Goal: Task Accomplishment & Management: Manage account settings

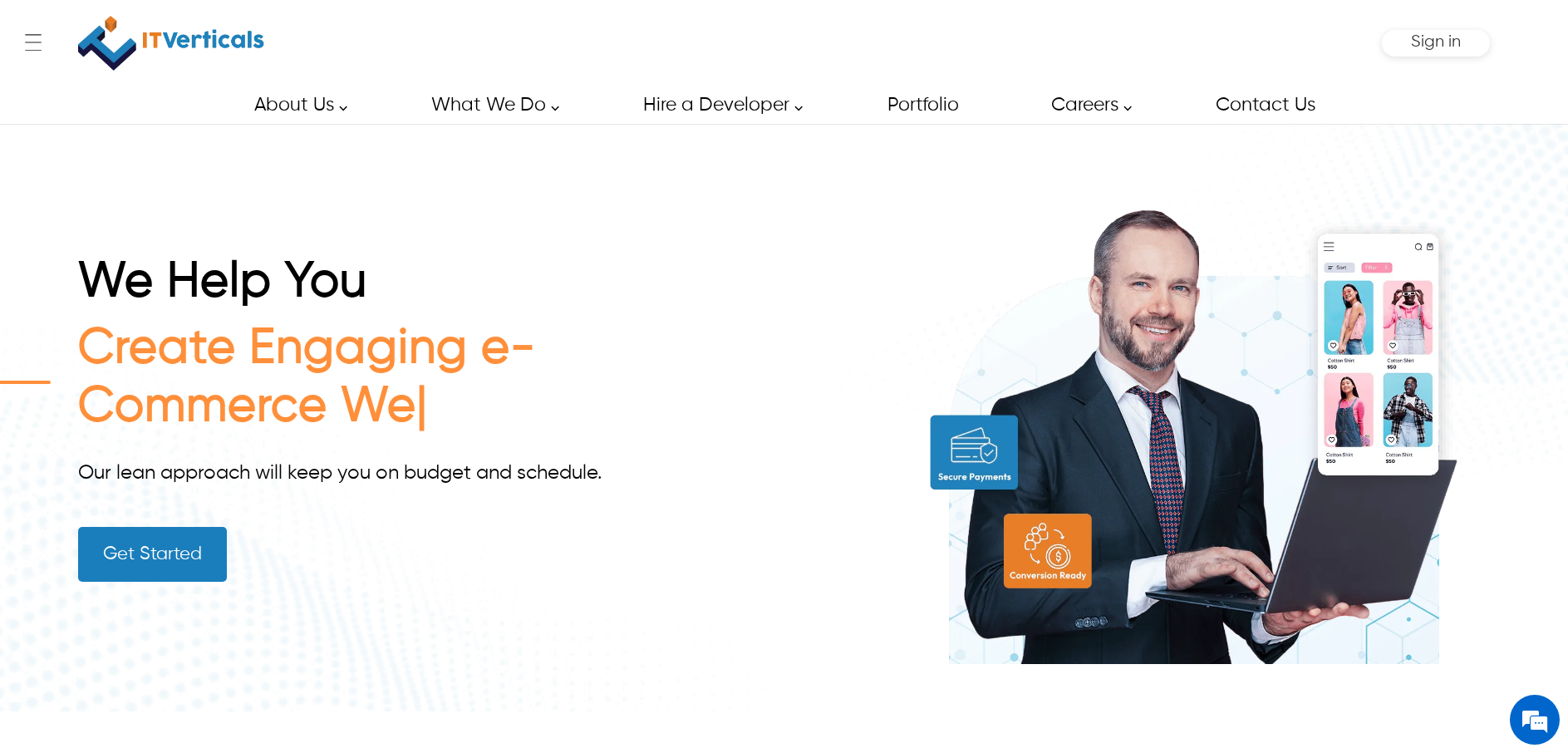
click at [1427, 45] on span "Sign in" at bounding box center [1436, 42] width 50 height 18
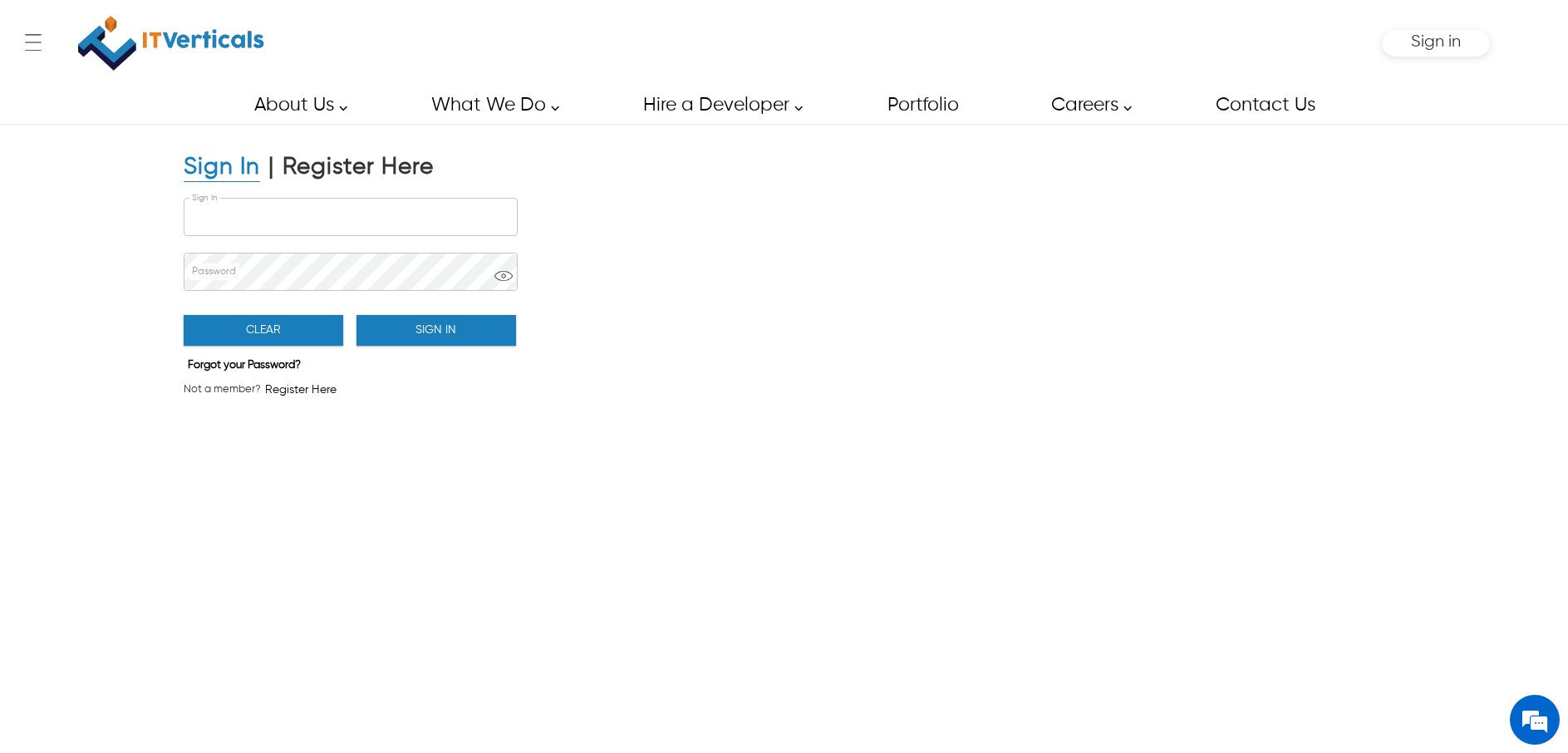
type input "**********"
click at [444, 337] on button "Sign In" at bounding box center [437, 330] width 160 height 31
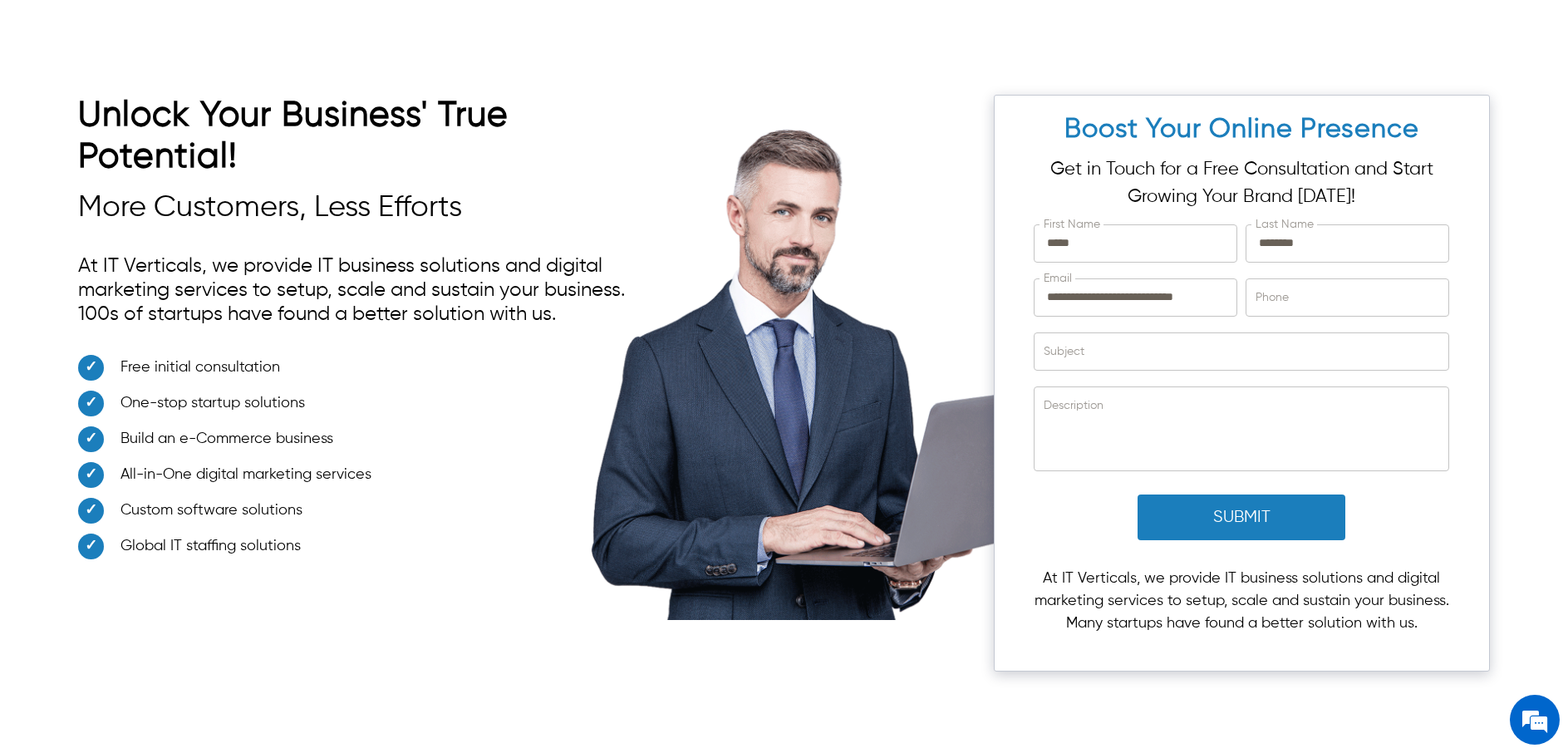
scroll to position [5083, 0]
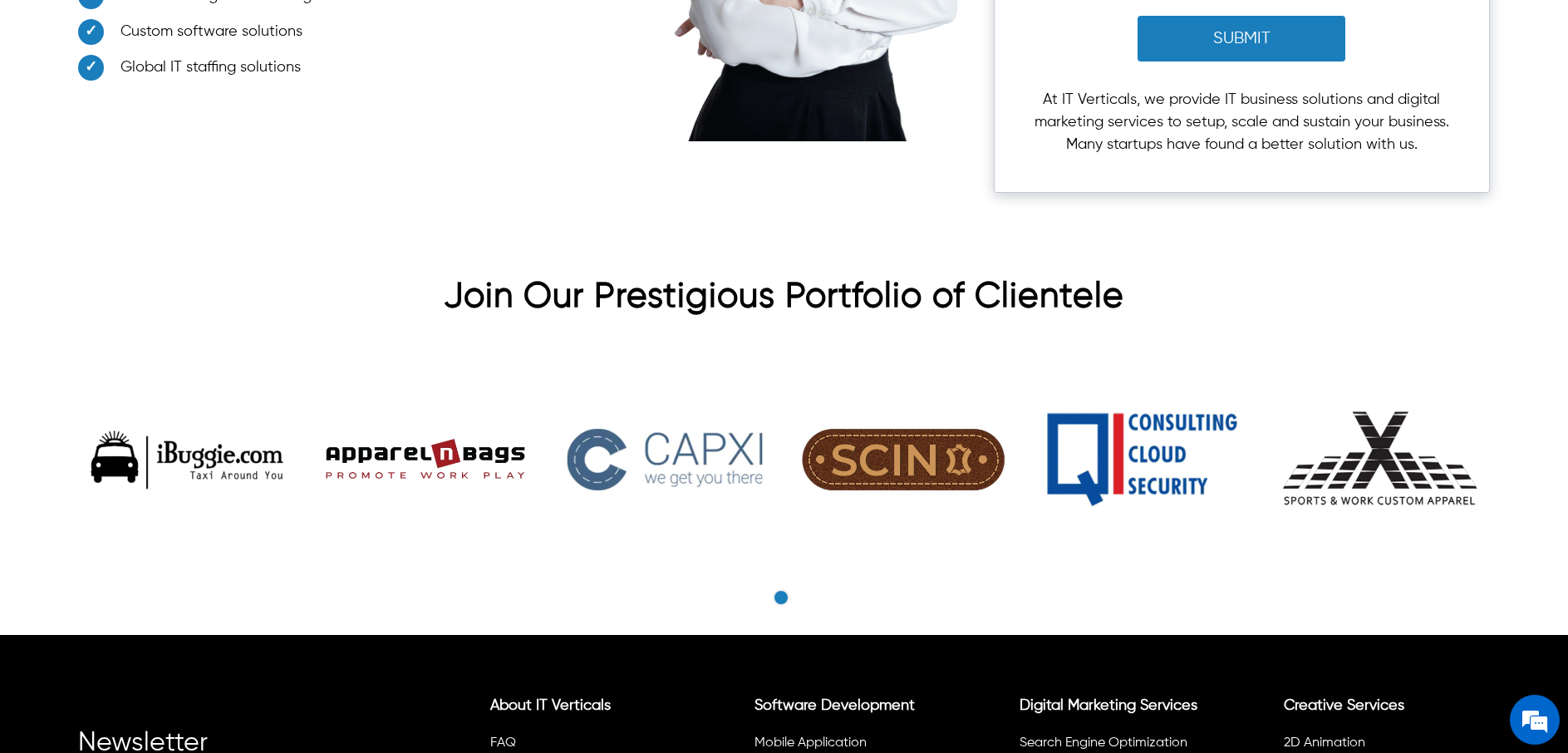
click at [1128, 276] on h2 "Join Our Prestigious Portfolio of Clientele" at bounding box center [784, 301] width 1411 height 50
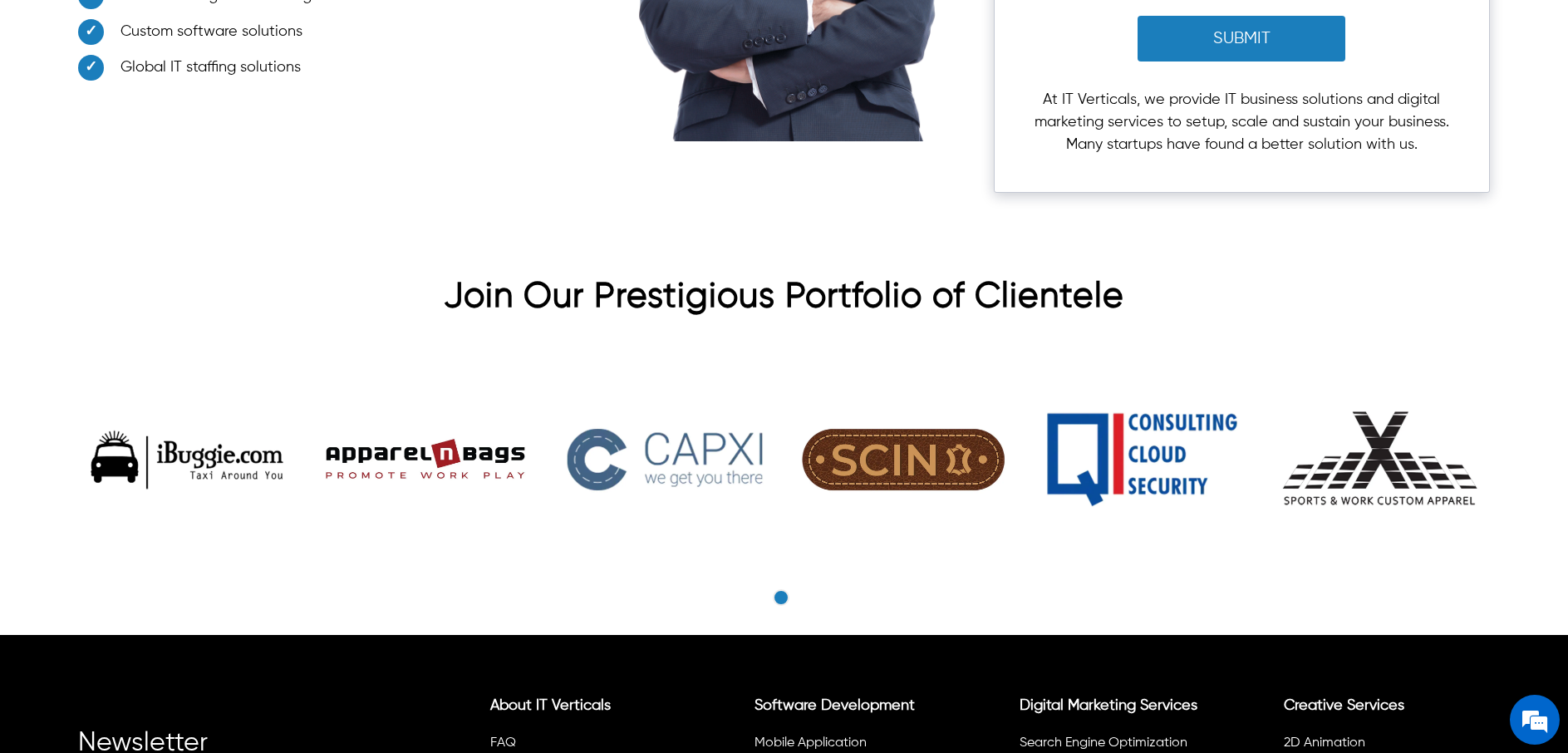
click at [1128, 276] on h2 "Join Our Prestigious Portfolio of Clientele" at bounding box center [784, 301] width 1411 height 50
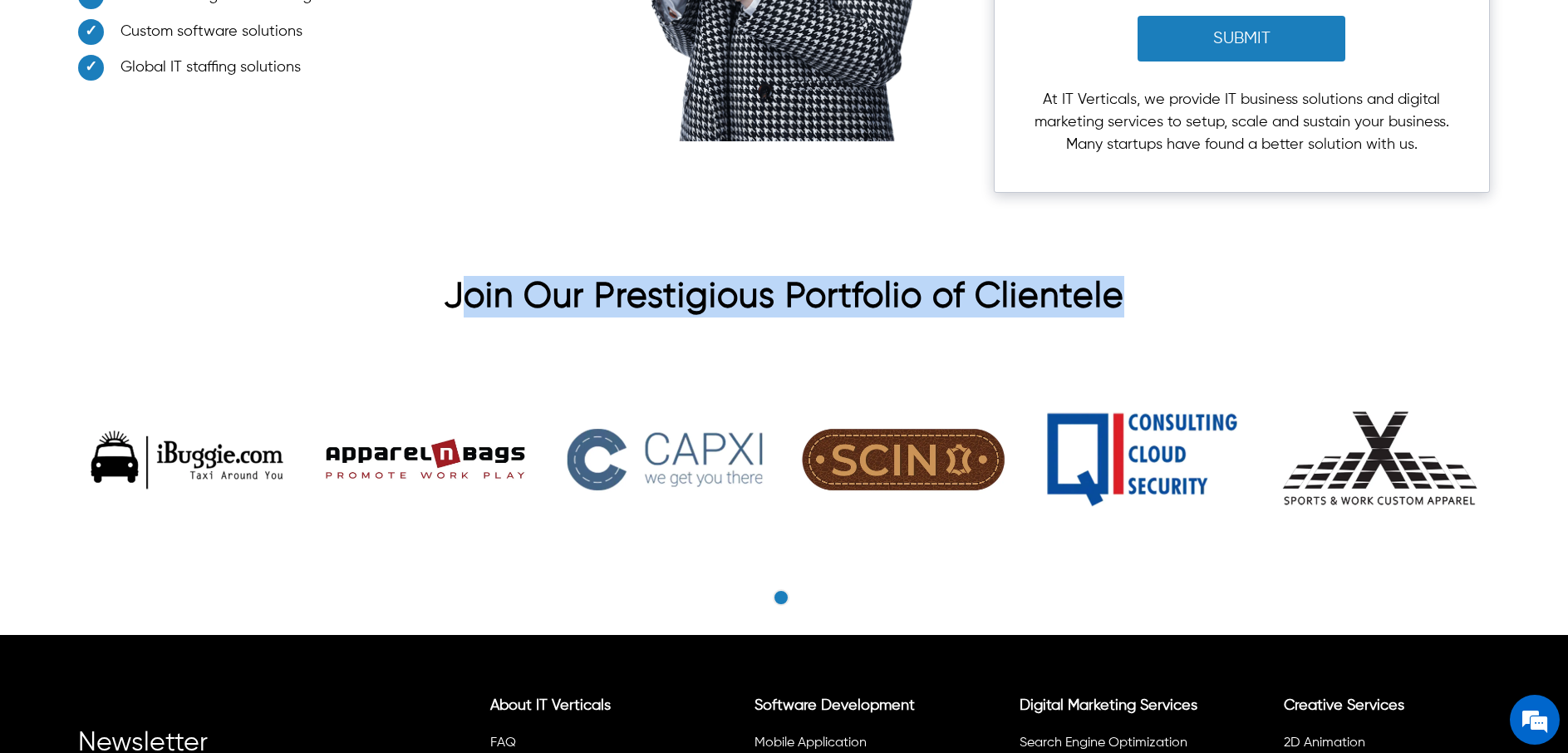
drag, startPoint x: 1128, startPoint y: 261, endPoint x: 455, endPoint y: 271, distance: 673.1
click at [455, 276] on h2 "Join Our Prestigious Portfolio of Clientele" at bounding box center [784, 301] width 1411 height 50
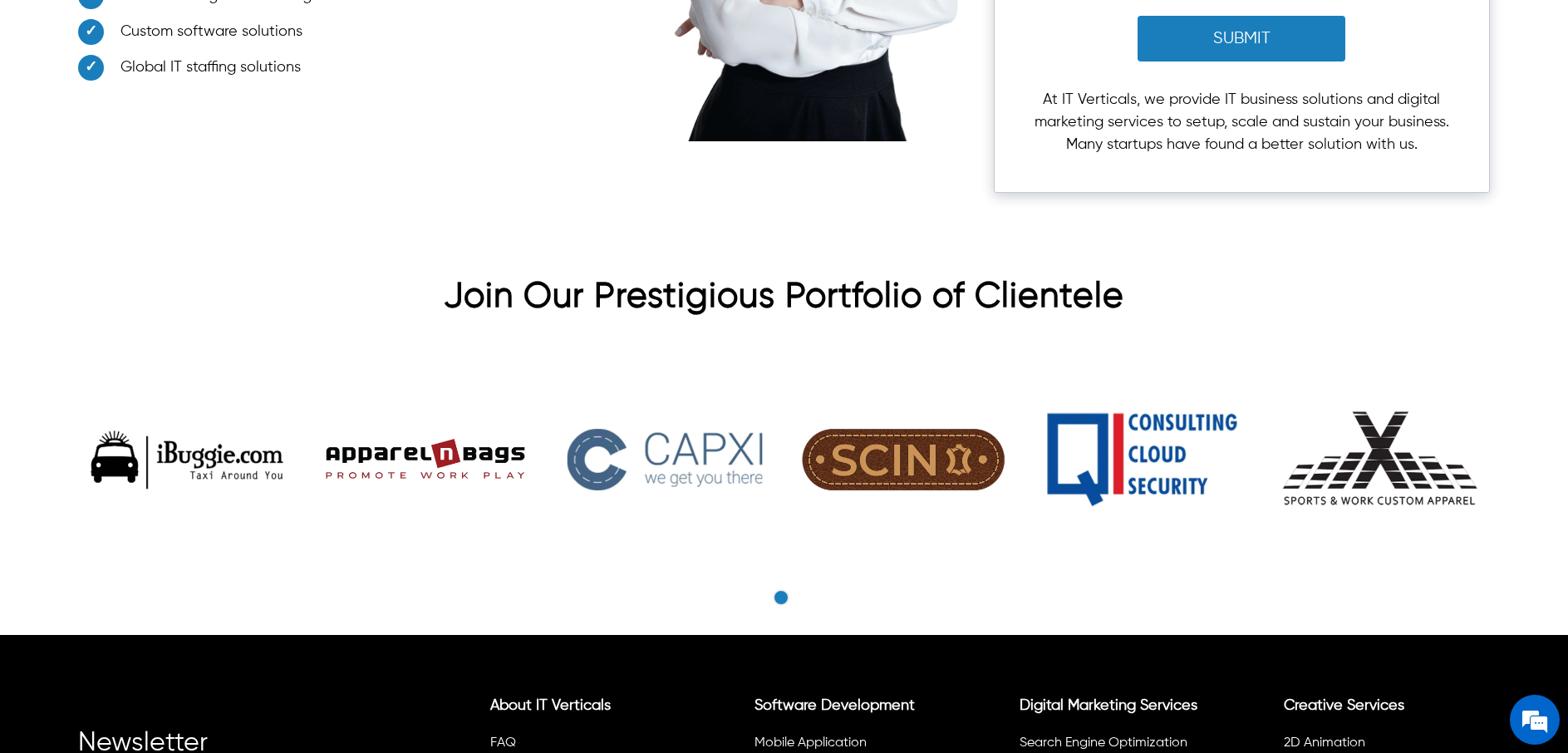
click at [448, 276] on h2 "Join Our Prestigious Portfolio of Clientele" at bounding box center [784, 301] width 1411 height 50
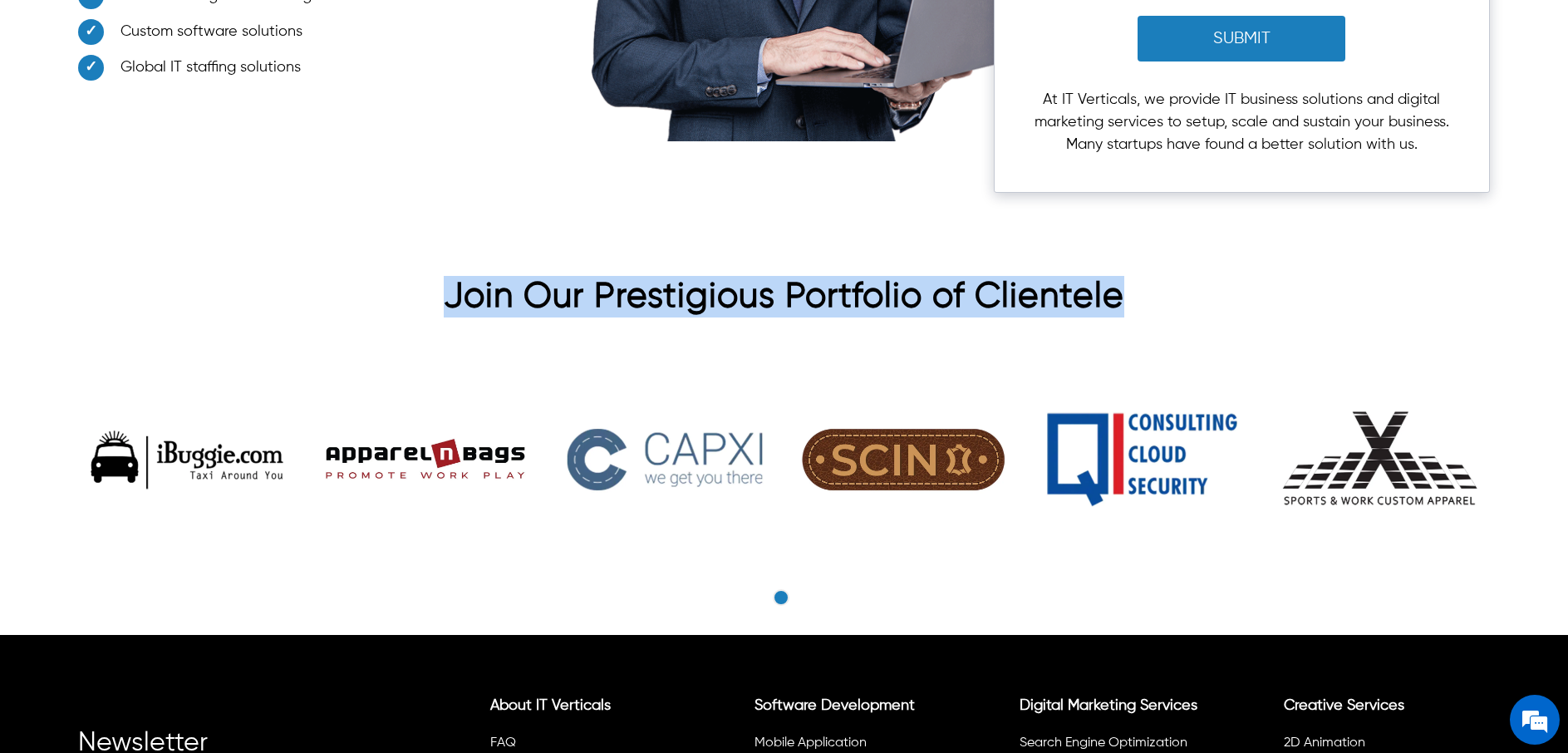
drag, startPoint x: 448, startPoint y: 271, endPoint x: 1122, endPoint y: 266, distance: 674.0
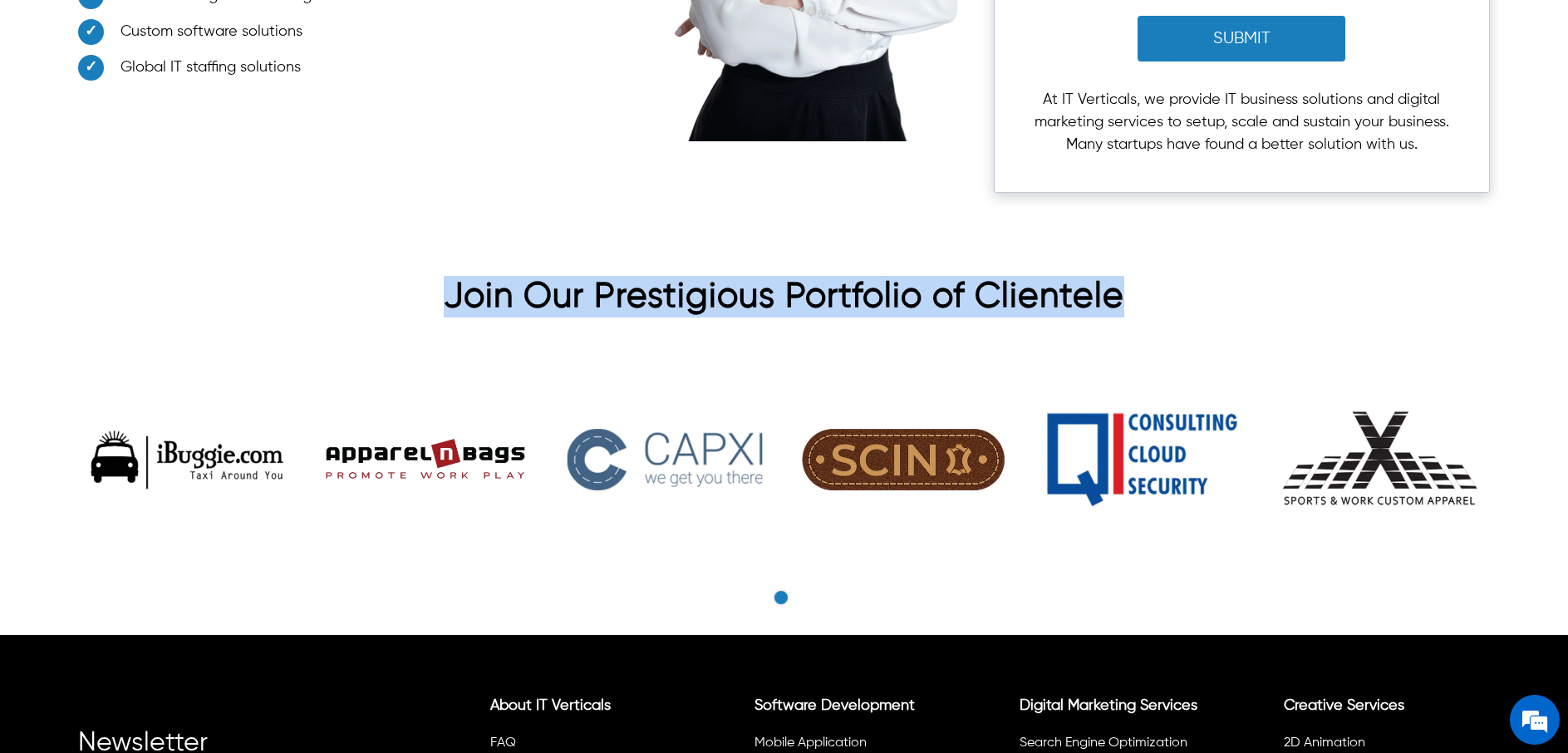
click at [1122, 276] on h2 "Join Our Prestigious Portfolio of Clientele" at bounding box center [784, 301] width 1411 height 50
click at [1123, 276] on h2 "Join Our Prestigious Portfolio of Clientele" at bounding box center [784, 301] width 1411 height 50
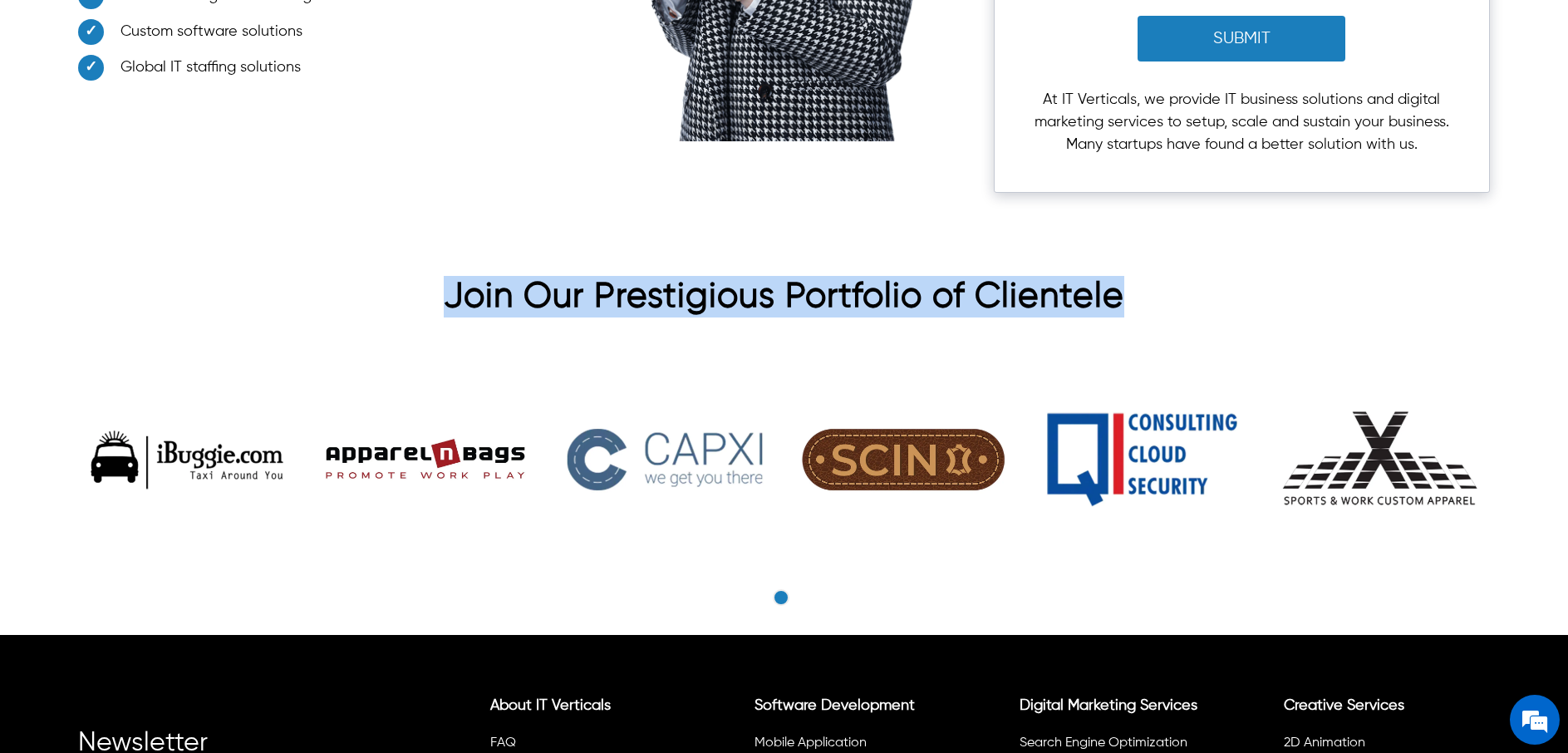
drag, startPoint x: 449, startPoint y: 269, endPoint x: 1124, endPoint y: 279, distance: 675.1
click at [1124, 279] on h2 "Join Our Prestigious Portfolio of Clientele" at bounding box center [784, 301] width 1411 height 50
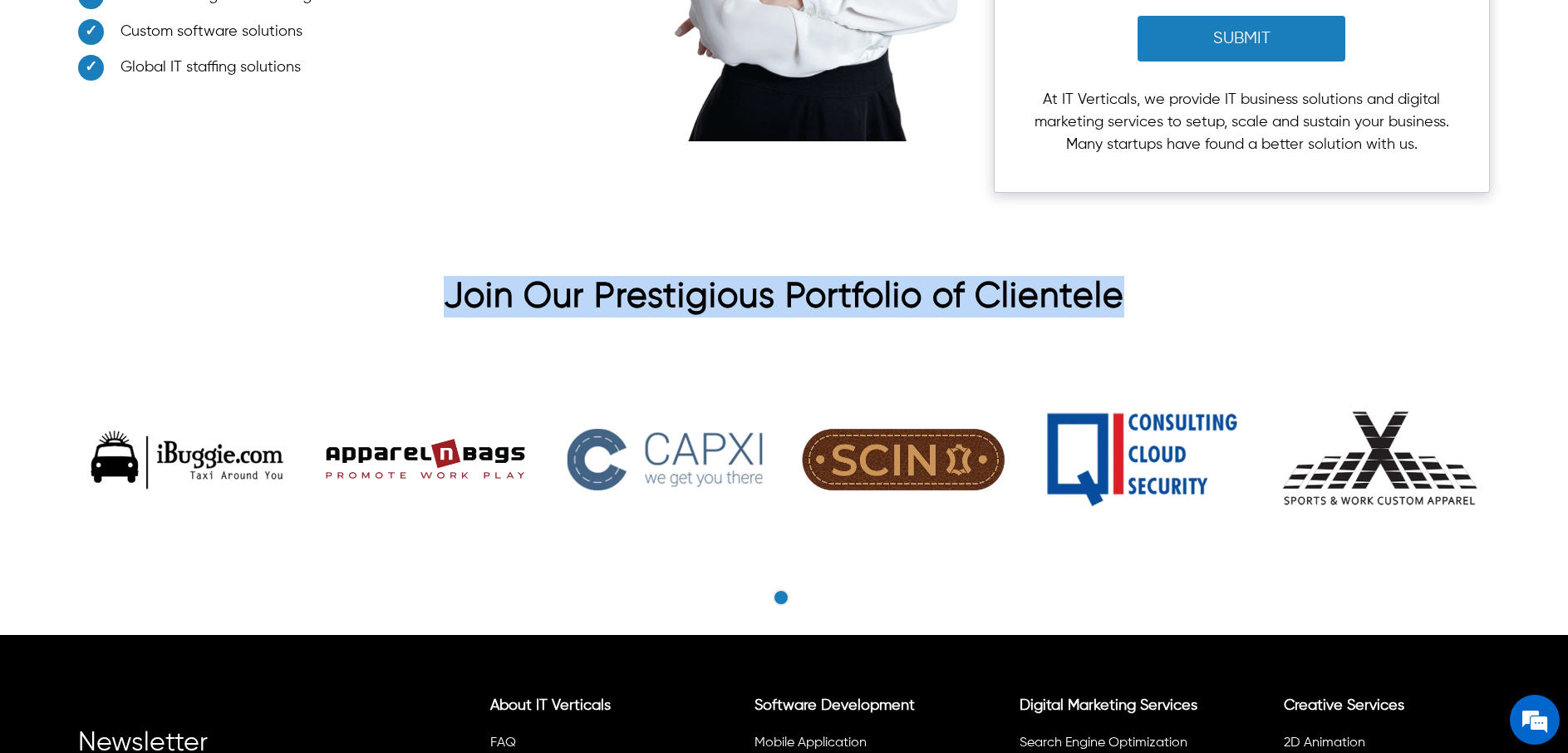
click at [1141, 276] on h2 "Join Our Prestigious Portfolio of Clientele" at bounding box center [784, 301] width 1411 height 50
